Goal: Information Seeking & Learning: Learn about a topic

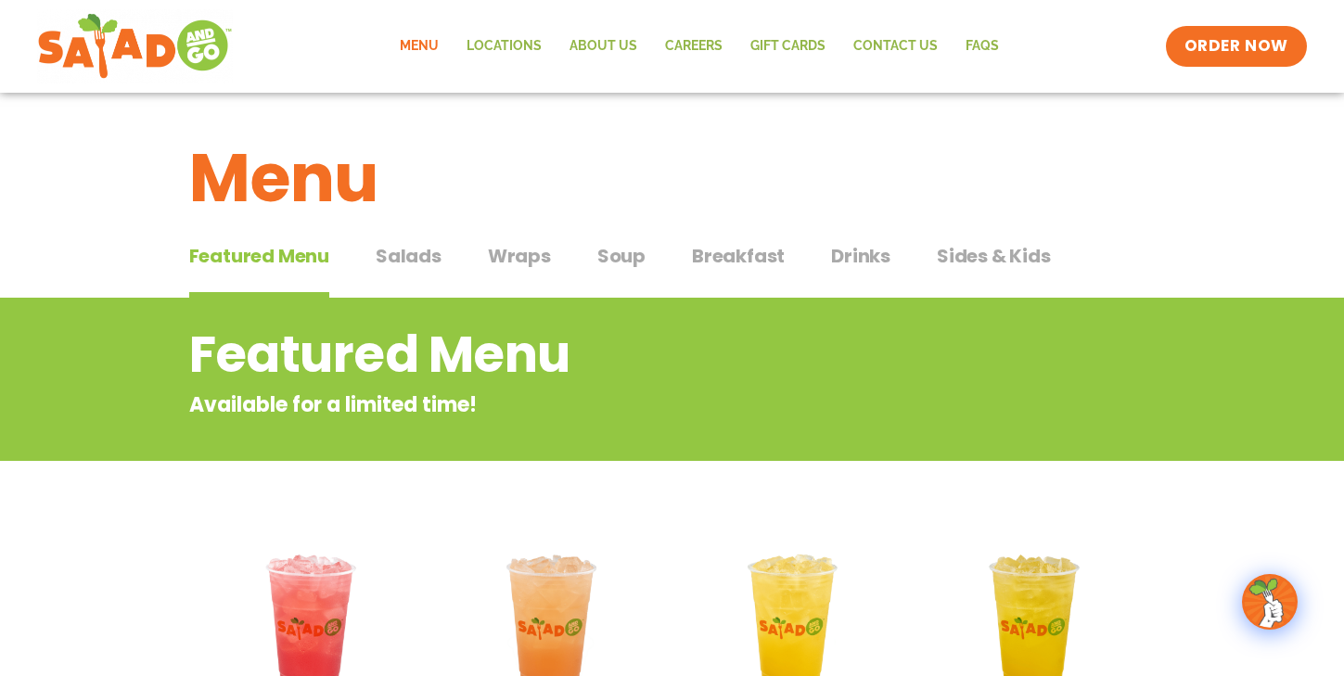
click at [612, 258] on span "Soup" at bounding box center [621, 256] width 48 height 28
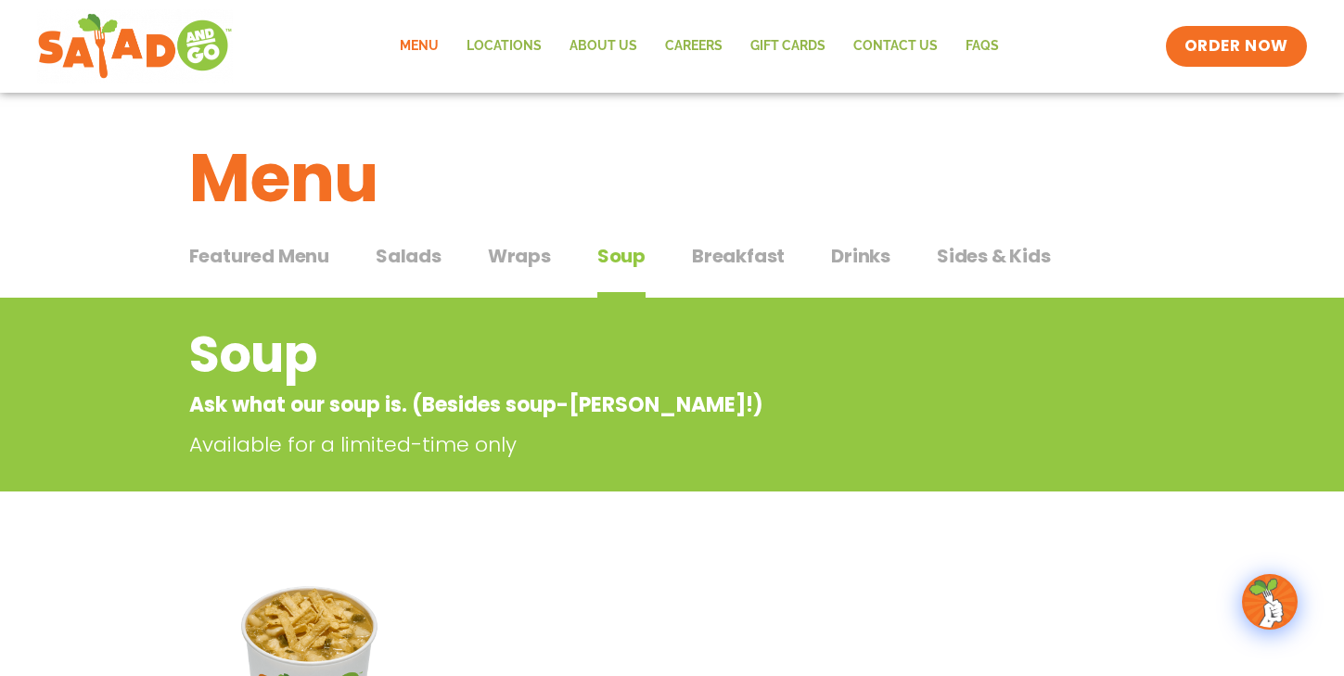
click at [418, 273] on button "Salads Salads" at bounding box center [409, 270] width 66 height 57
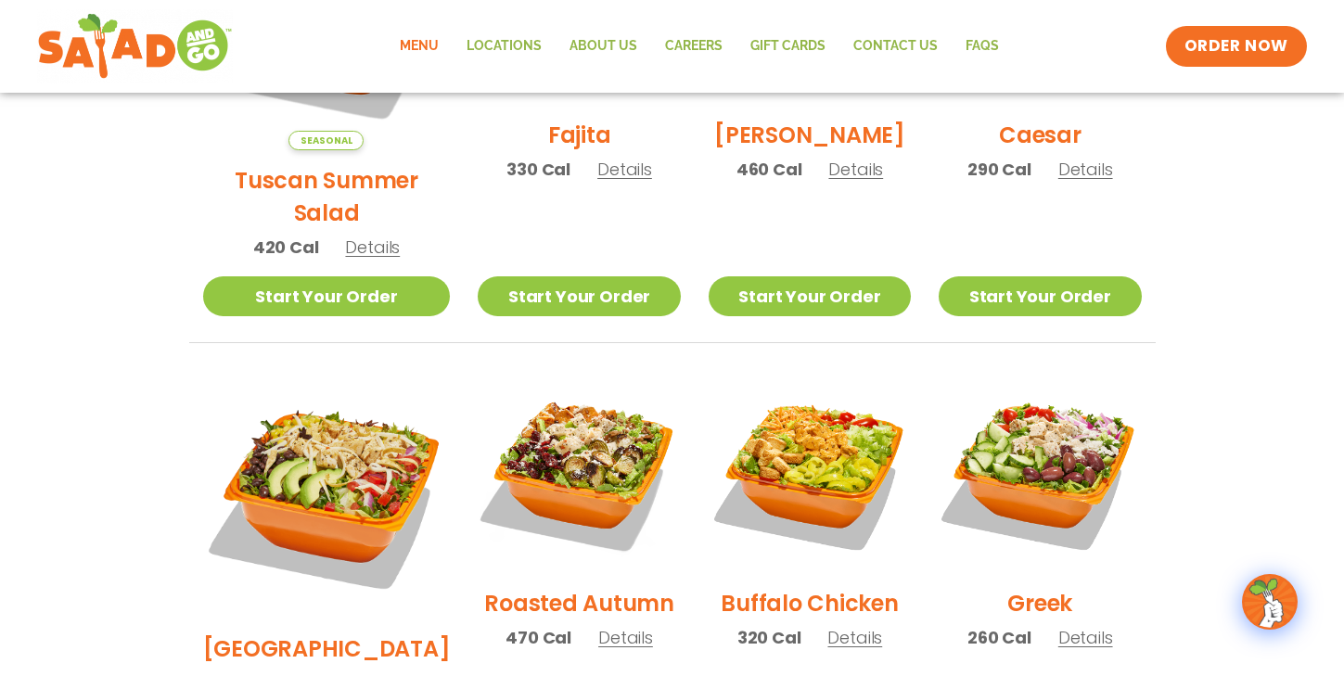
scroll to position [835, 0]
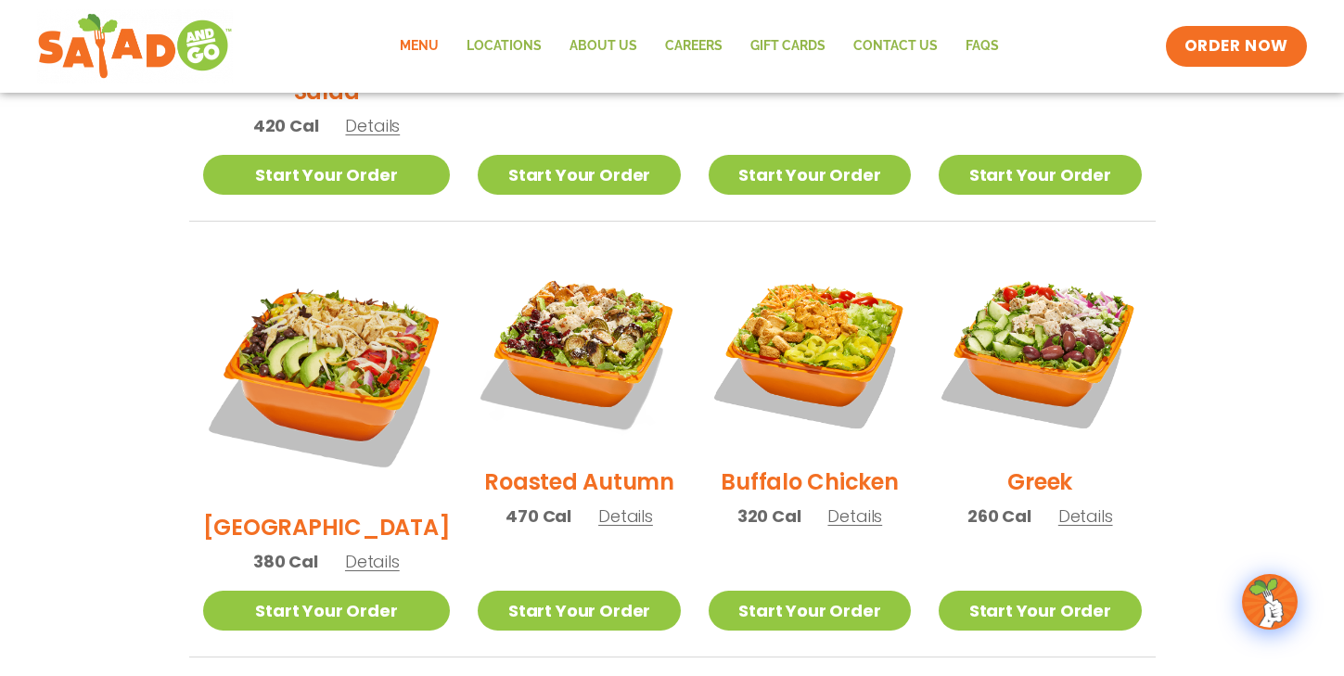
click at [831, 505] on span "Details" at bounding box center [855, 516] width 55 height 23
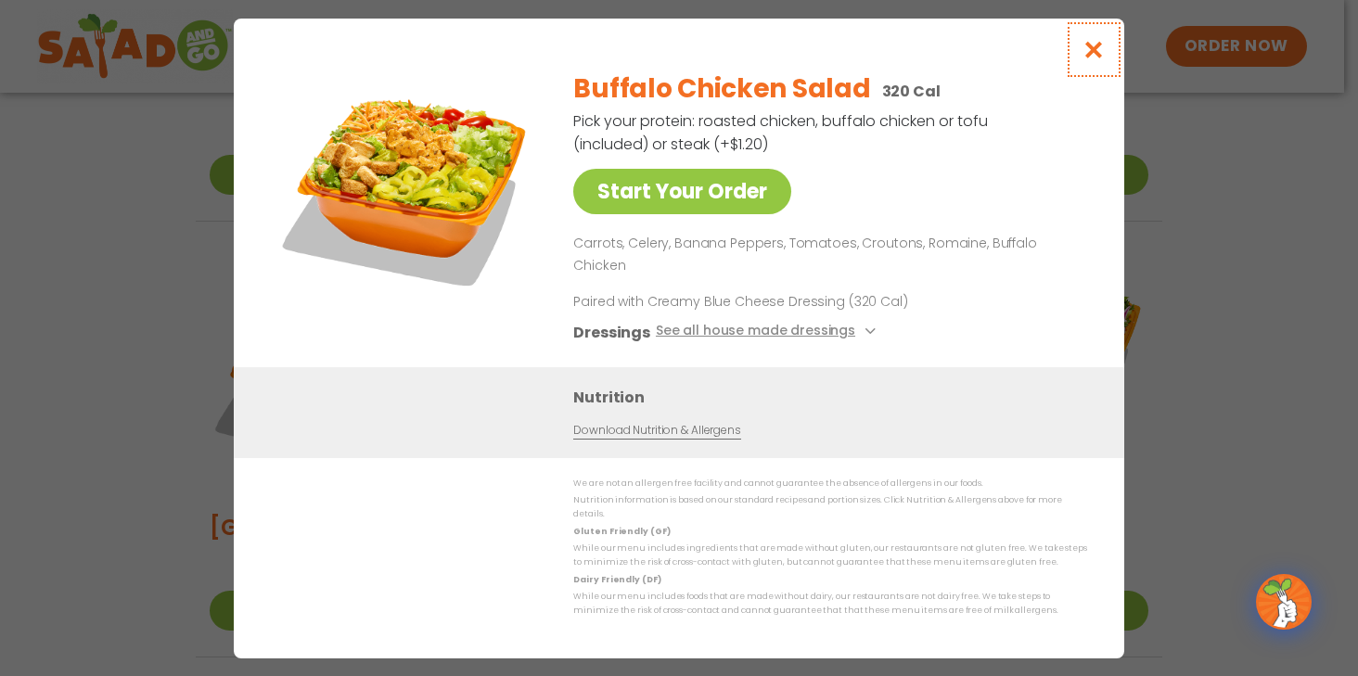
click at [1096, 59] on icon "Close modal" at bounding box center [1094, 49] width 23 height 19
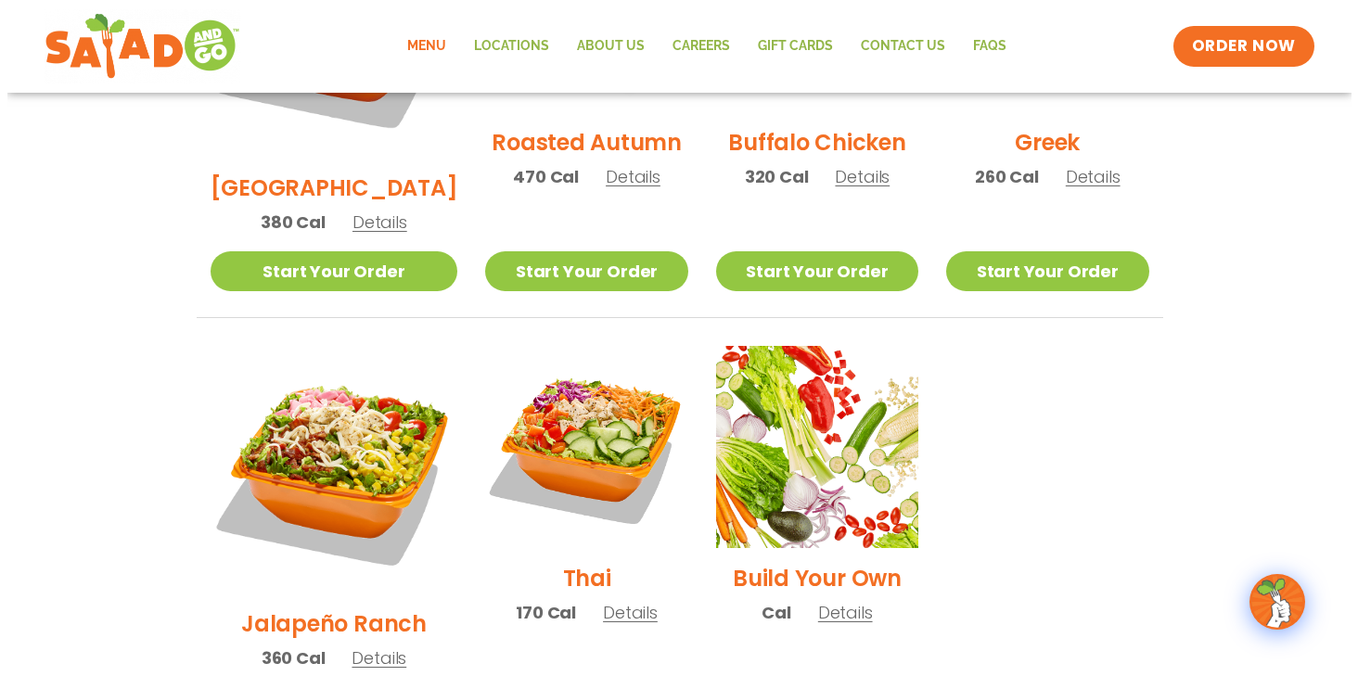
scroll to position [1206, 0]
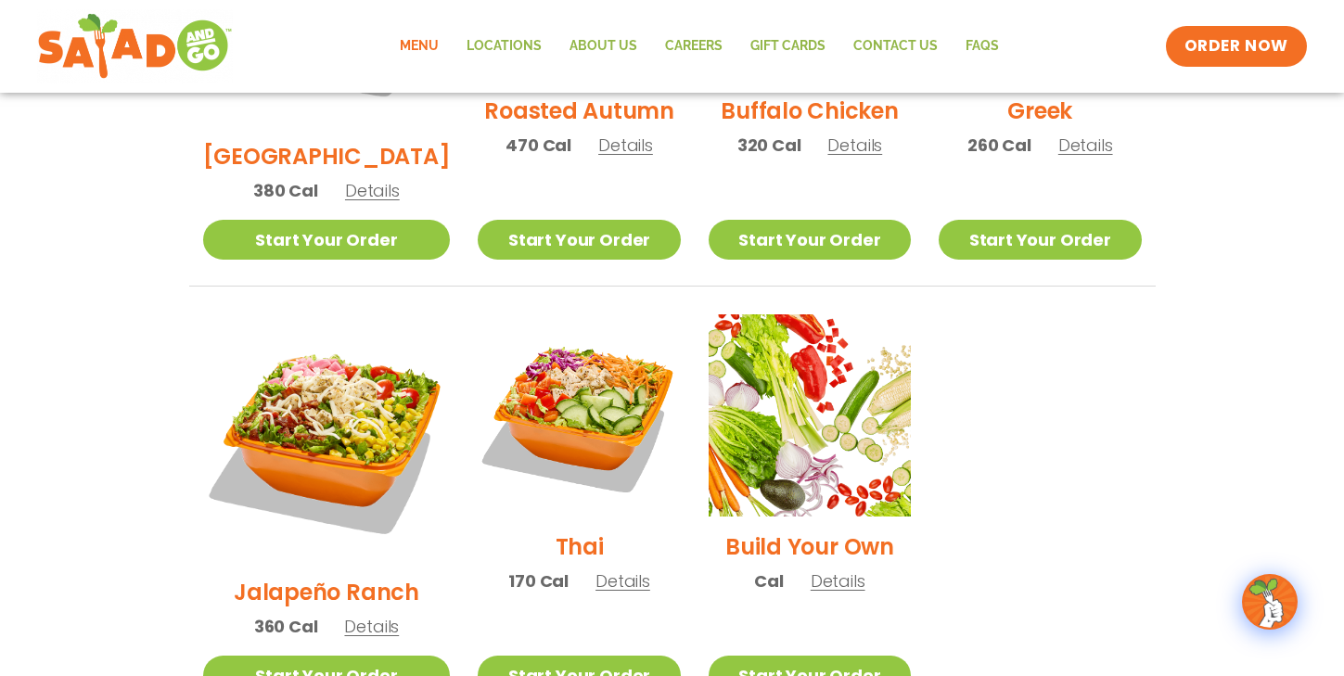
click at [349, 615] on span "Details" at bounding box center [371, 626] width 55 height 23
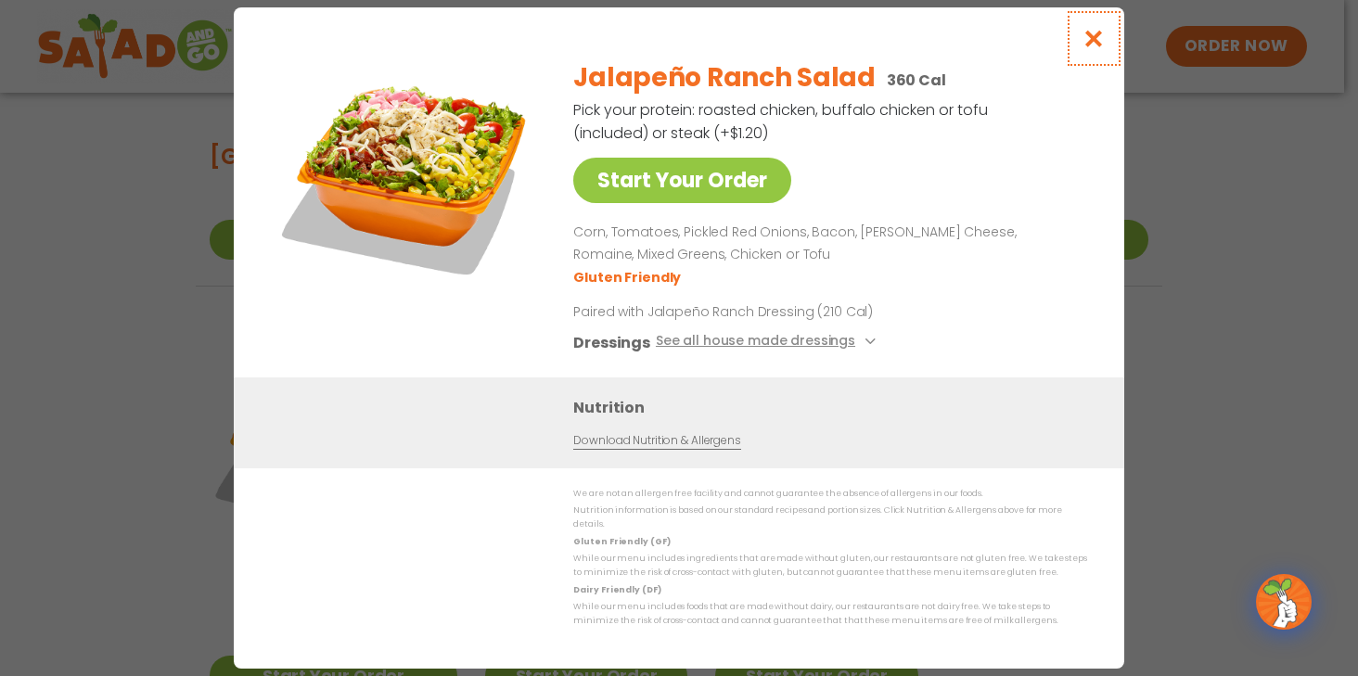
click at [1095, 45] on icon "Close modal" at bounding box center [1094, 38] width 23 height 19
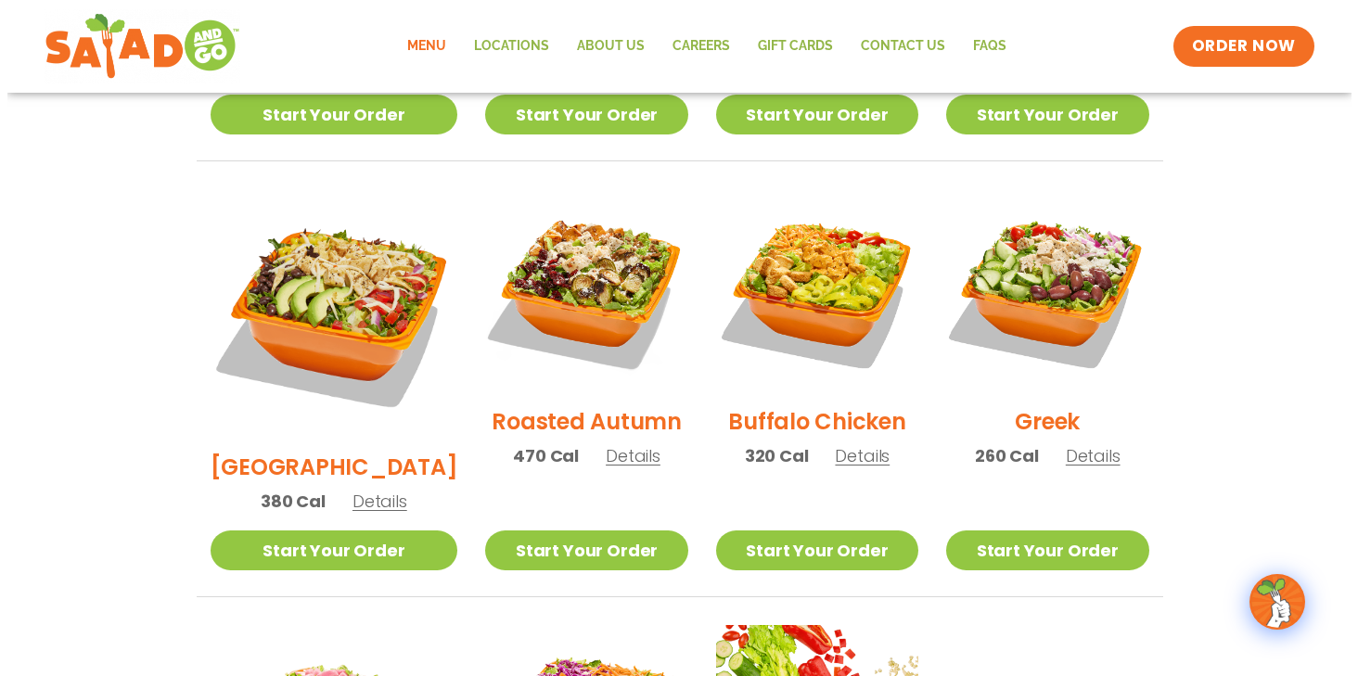
scroll to position [780, 0]
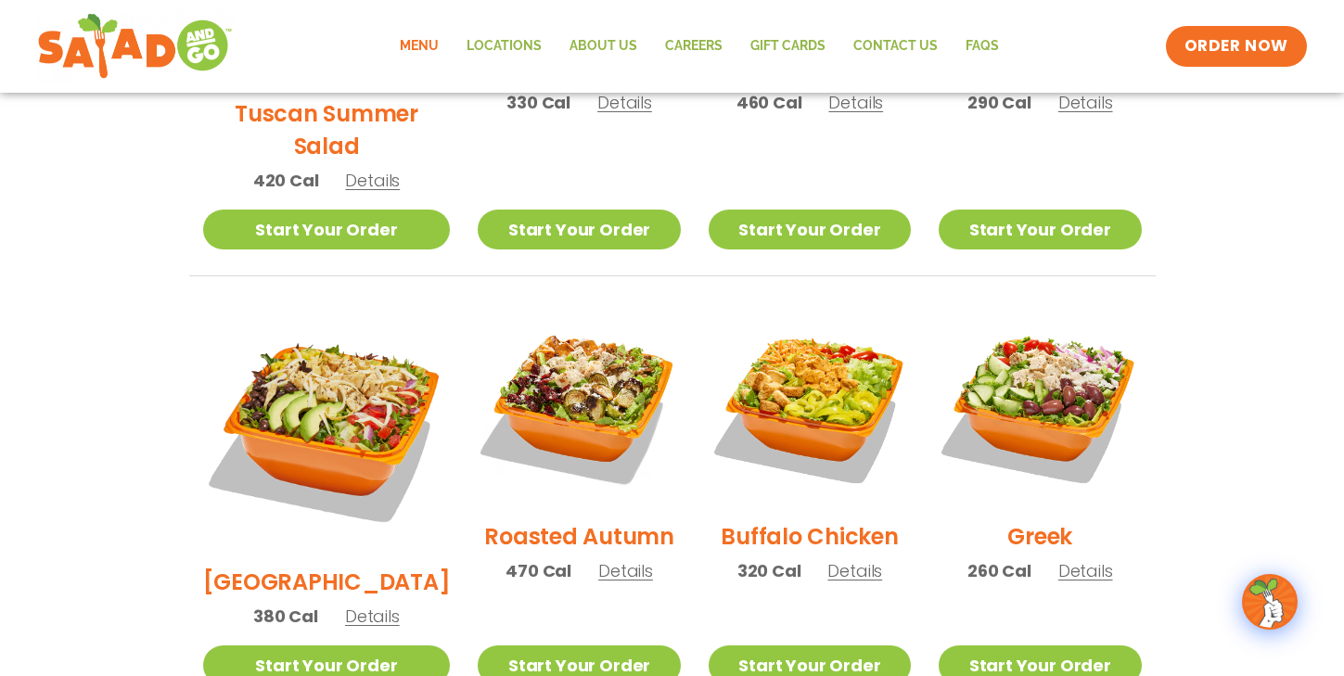
click at [359, 605] on span "Details" at bounding box center [372, 616] width 55 height 23
